Goal: Find specific page/section: Find specific page/section

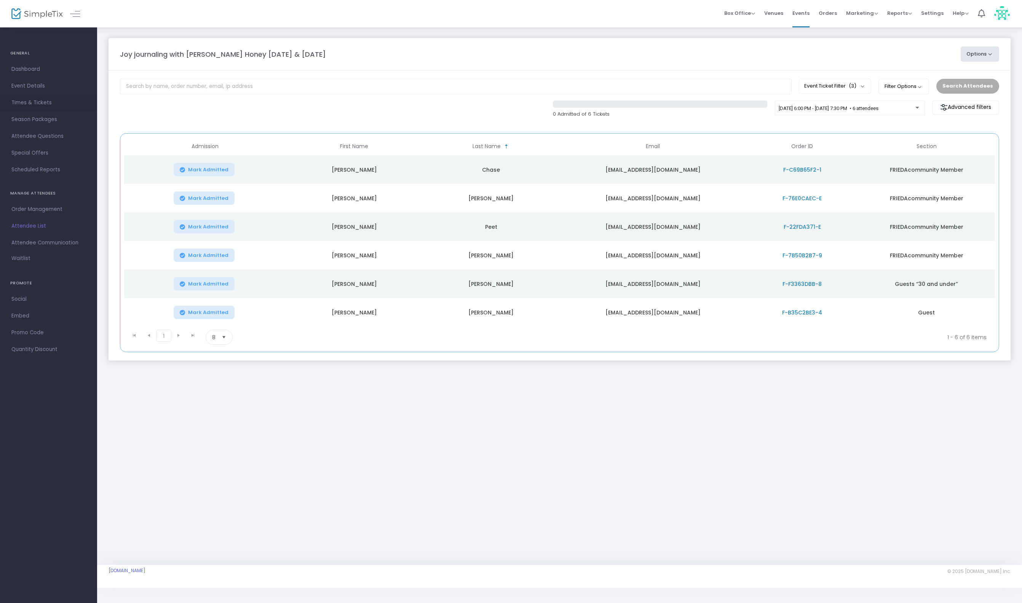
click at [38, 104] on span "Times & Tickets" at bounding box center [48, 103] width 74 height 10
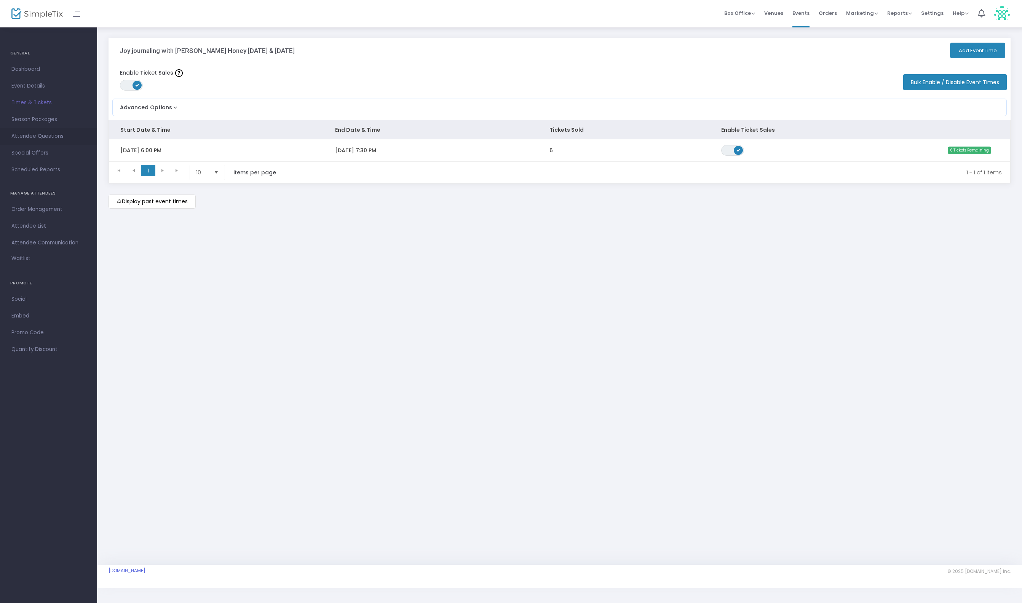
click at [30, 136] on span "Attendee Questions" at bounding box center [48, 136] width 74 height 10
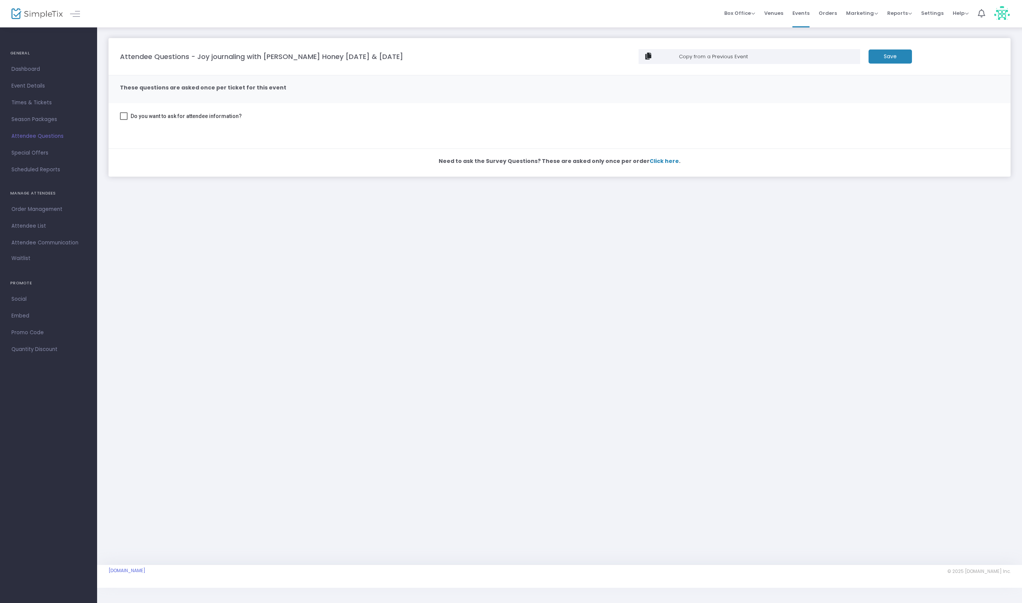
click at [30, 136] on span "Attendee Questions" at bounding box center [48, 136] width 74 height 10
click at [37, 11] on img at bounding box center [36, 13] width 51 height 11
